Goal: Transaction & Acquisition: Obtain resource

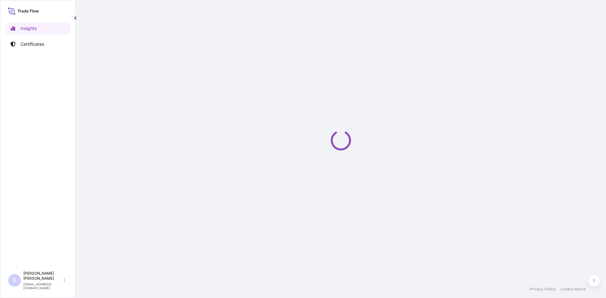
select select "2025"
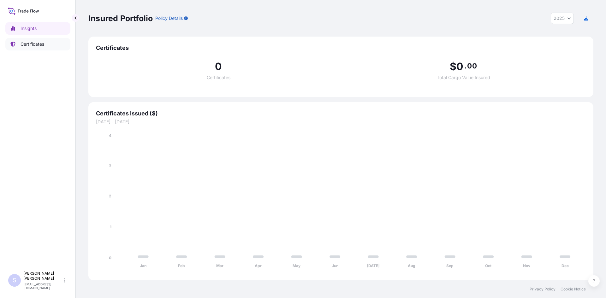
click at [39, 42] on p "Certificates" at bounding box center [33, 44] width 24 height 6
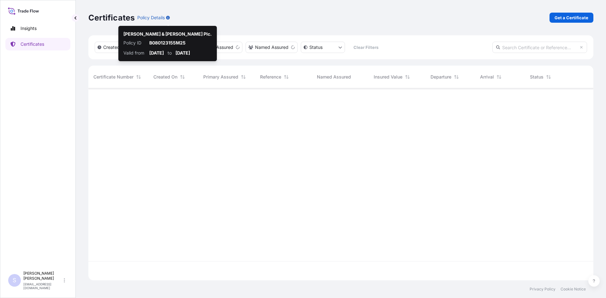
scroll to position [191, 500]
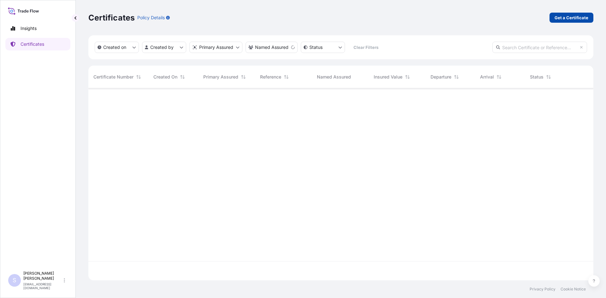
click at [569, 17] on p "Get a Certificate" at bounding box center [571, 18] width 34 height 6
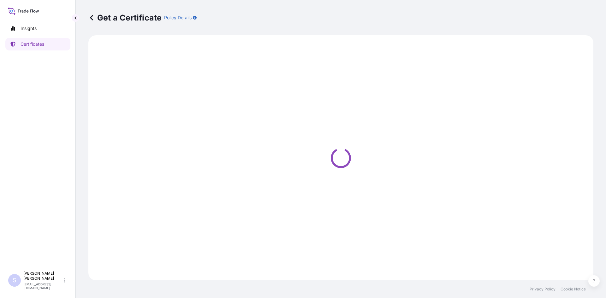
select select "Road / [GEOGRAPHIC_DATA]"
select select "Sea"
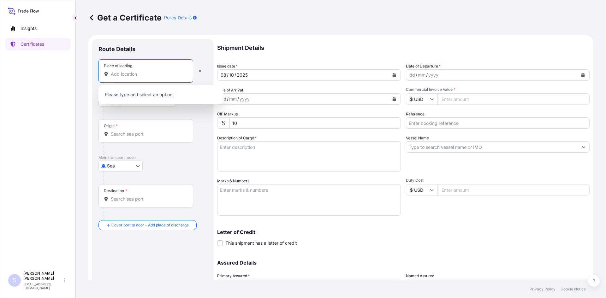
click at [142, 76] on input "Place of loading" at bounding box center [148, 74] width 74 height 6
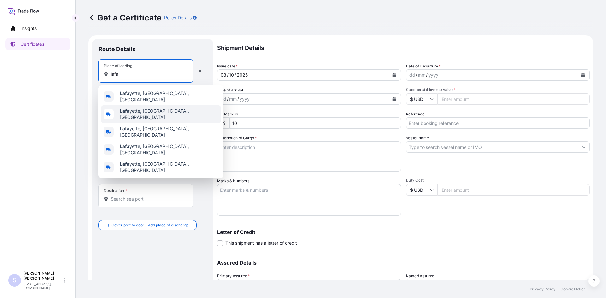
click at [140, 109] on span "[PERSON_NAME], [GEOGRAPHIC_DATA], [GEOGRAPHIC_DATA]" at bounding box center [169, 114] width 98 height 13
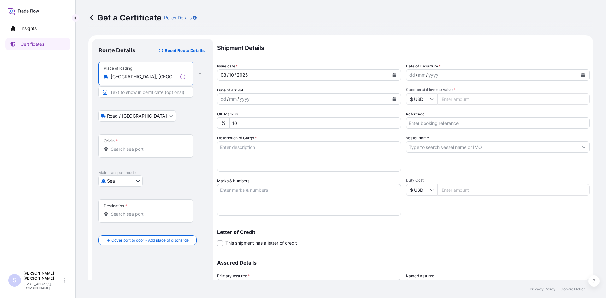
type input "[GEOGRAPHIC_DATA], [GEOGRAPHIC_DATA], [GEOGRAPHIC_DATA]"
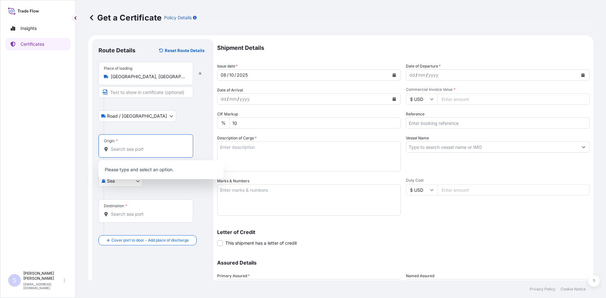
click at [123, 150] on input "Origin *" at bounding box center [148, 149] width 74 height 6
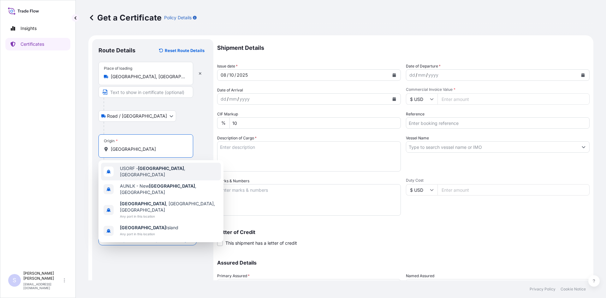
click at [131, 170] on span "USORF - [GEOGRAPHIC_DATA] , [GEOGRAPHIC_DATA]" at bounding box center [169, 171] width 98 height 13
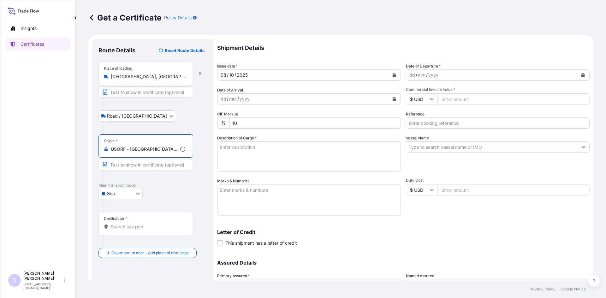
type input "USORF - [GEOGRAPHIC_DATA], [GEOGRAPHIC_DATA]"
click at [125, 229] on input "Destination *" at bounding box center [148, 227] width 74 height 6
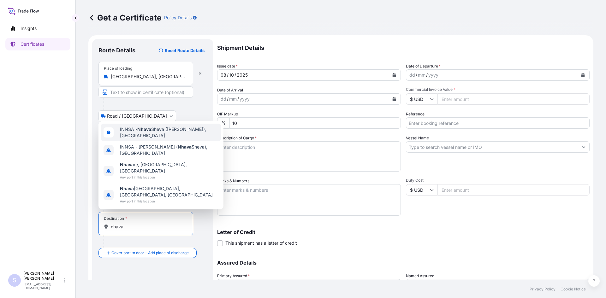
click at [154, 139] on span "INNSA - [GEOGRAPHIC_DATA] ([PERSON_NAME]), [GEOGRAPHIC_DATA]" at bounding box center [169, 132] width 98 height 13
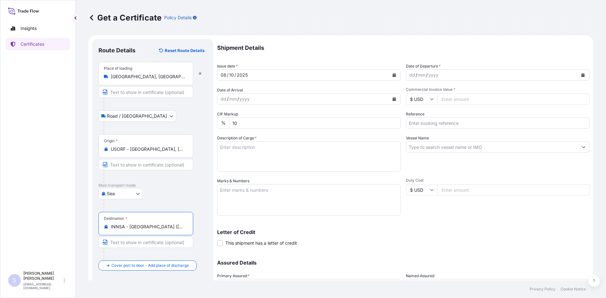
type input "INNSA - [GEOGRAPHIC_DATA] ([PERSON_NAME]), [GEOGRAPHIC_DATA]"
click at [578, 73] on button "Calendar" at bounding box center [583, 75] width 10 height 10
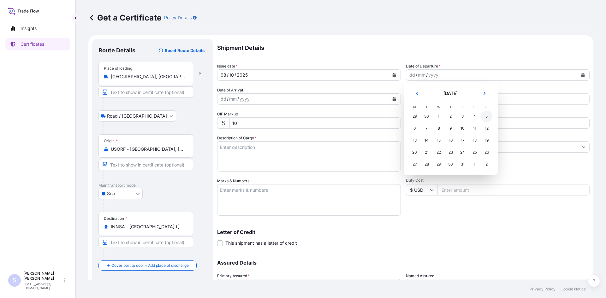
click at [484, 116] on div "5" at bounding box center [486, 116] width 11 height 11
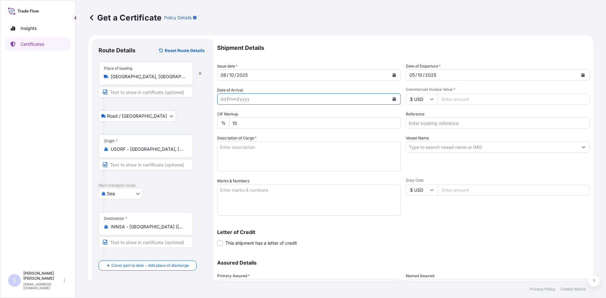
click at [393, 100] on icon "Calendar" at bounding box center [394, 99] width 3 height 4
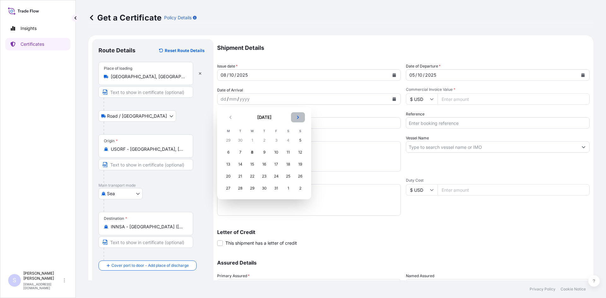
click at [298, 116] on icon "Next" at bounding box center [298, 118] width 4 height 4
click at [276, 191] on div "28" at bounding box center [275, 188] width 11 height 11
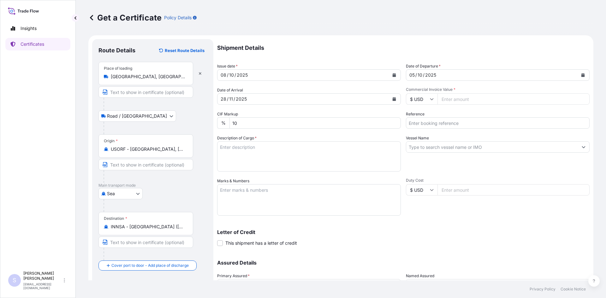
click at [446, 100] on input "Commercial Invoice Value *" at bounding box center [513, 98] width 152 height 11
type input "12870.90"
type input "2581110"
type textarea "250 BAGS X-PAND'R SC NG STARCH"
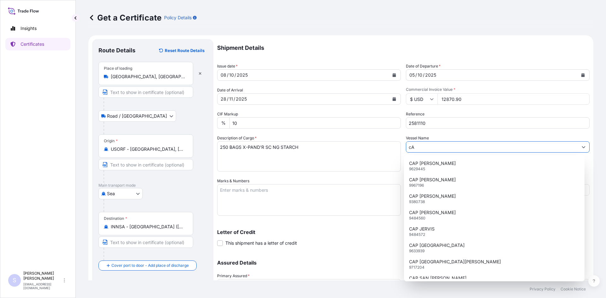
type input "c"
type input "A"
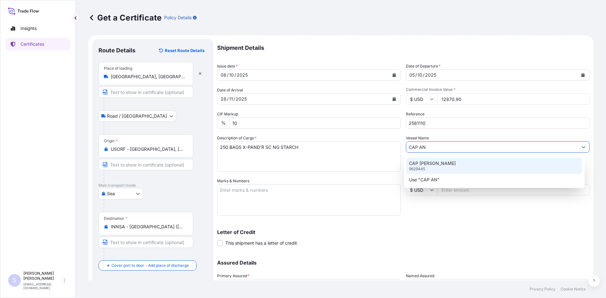
click at [435, 165] on p "CAP [PERSON_NAME]" at bounding box center [432, 163] width 47 height 6
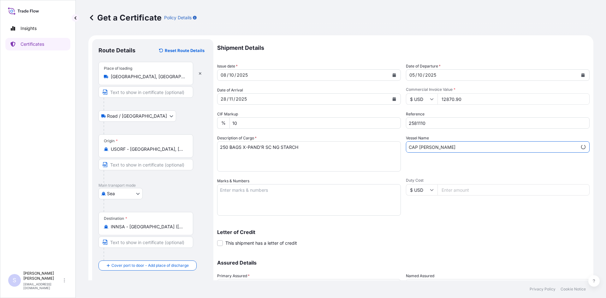
type input "CAP [PERSON_NAME]"
click at [275, 188] on textarea "Marks & Numbers" at bounding box center [309, 200] width 184 height 32
drag, startPoint x: 364, startPoint y: 253, endPoint x: 365, endPoint y: 245, distance: 8.1
click at [364, 252] on div "Shipment Details Issue date * [DATE] Date of Departure * [DATE] Date of Arrival…" at bounding box center [403, 177] width 372 height 277
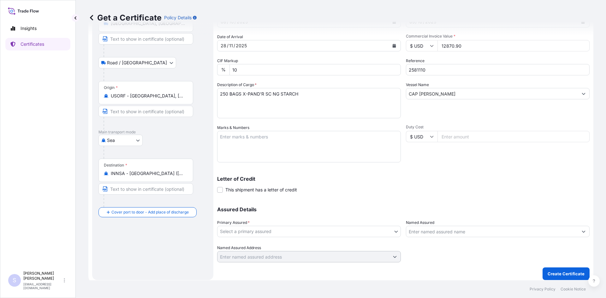
scroll to position [57, 0]
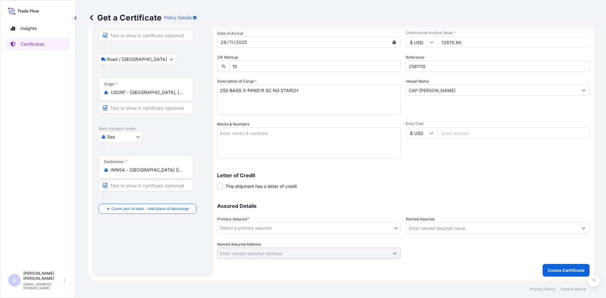
click at [292, 223] on body "Insights Certificates S [PERSON_NAME] [EMAIL_ADDRESS][DOMAIN_NAME] Get a Certif…" at bounding box center [303, 149] width 606 height 298
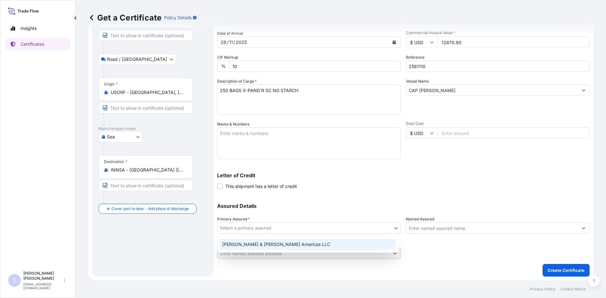
click at [277, 243] on div "[PERSON_NAME] & [PERSON_NAME] Americas LLC" at bounding box center [308, 244] width 176 height 11
select select "31658"
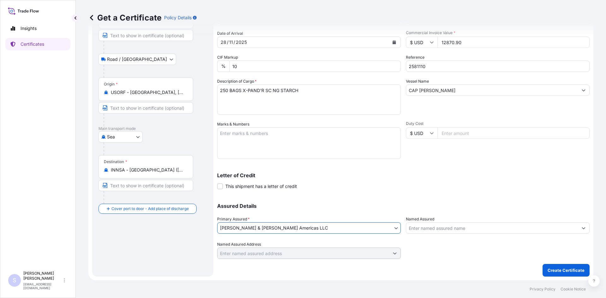
click at [452, 223] on input "Named Assured" at bounding box center [492, 227] width 172 height 11
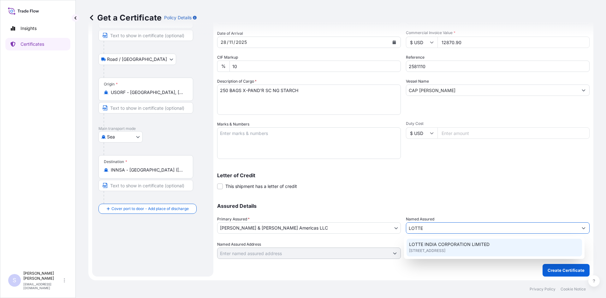
click at [447, 243] on span "LOTTE INDIA CORPORATION LIMITED" at bounding box center [449, 244] width 80 height 6
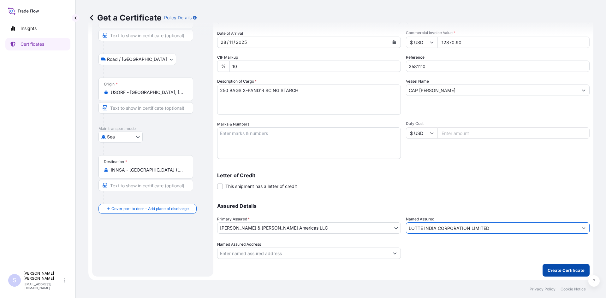
type input "LOTTE INDIA CORPORATION LIMITED"
click at [556, 272] on p "Create Certificate" at bounding box center [566, 270] width 37 height 6
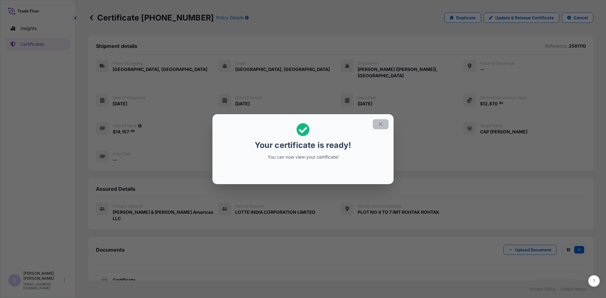
click at [380, 123] on icon "button" at bounding box center [381, 125] width 6 height 6
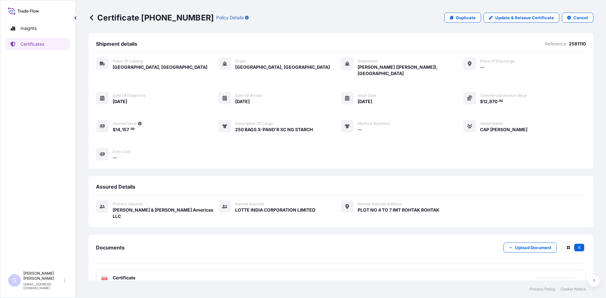
scroll to position [3, 0]
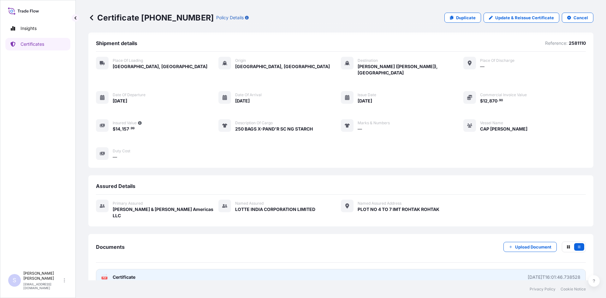
click at [105, 277] on text "PDF" at bounding box center [105, 278] width 4 height 2
